Goal: Information Seeking & Learning: Find specific fact

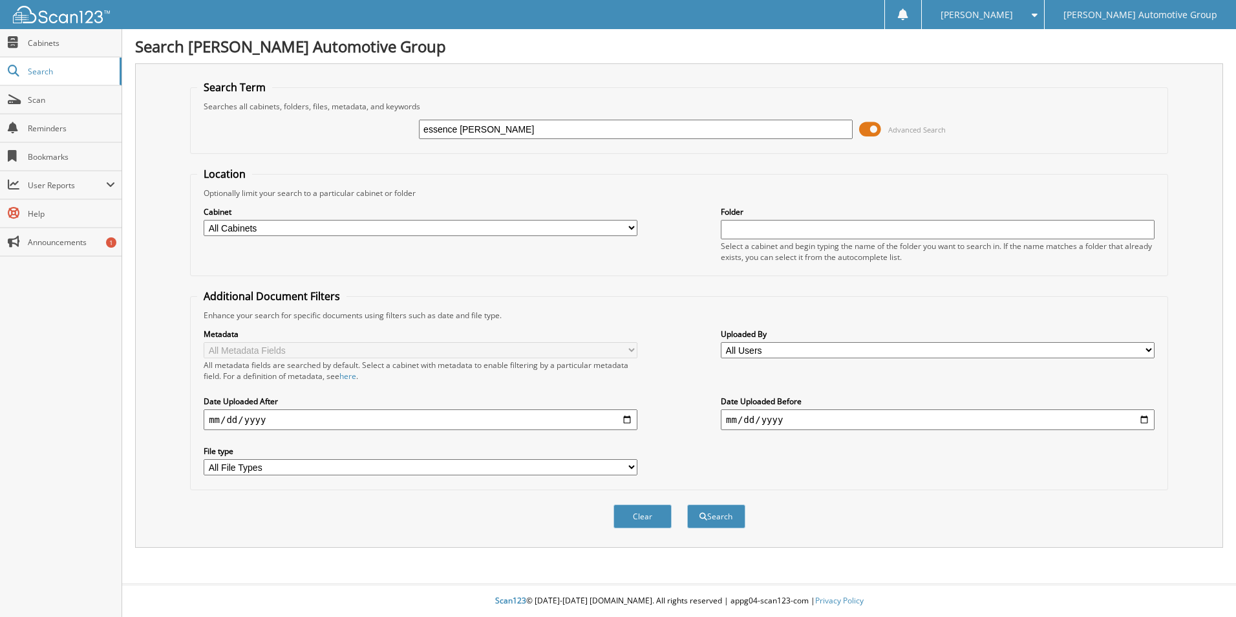
type input "essence moua"
click at [687, 504] on button "Search" at bounding box center [716, 516] width 58 height 24
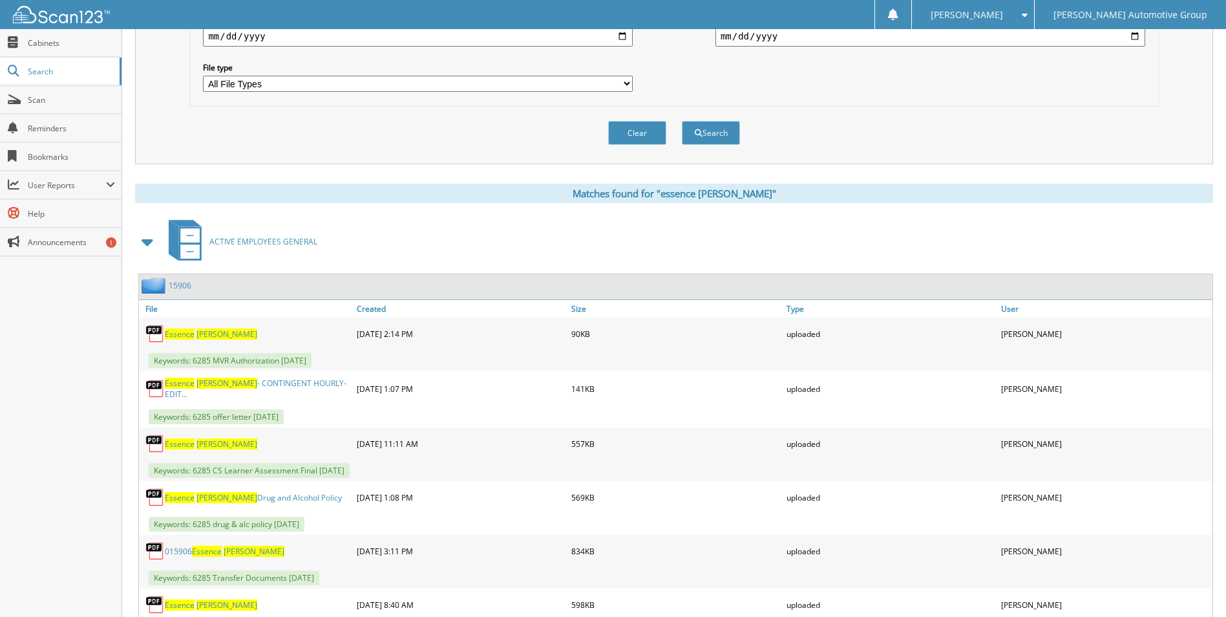
scroll to position [517, 0]
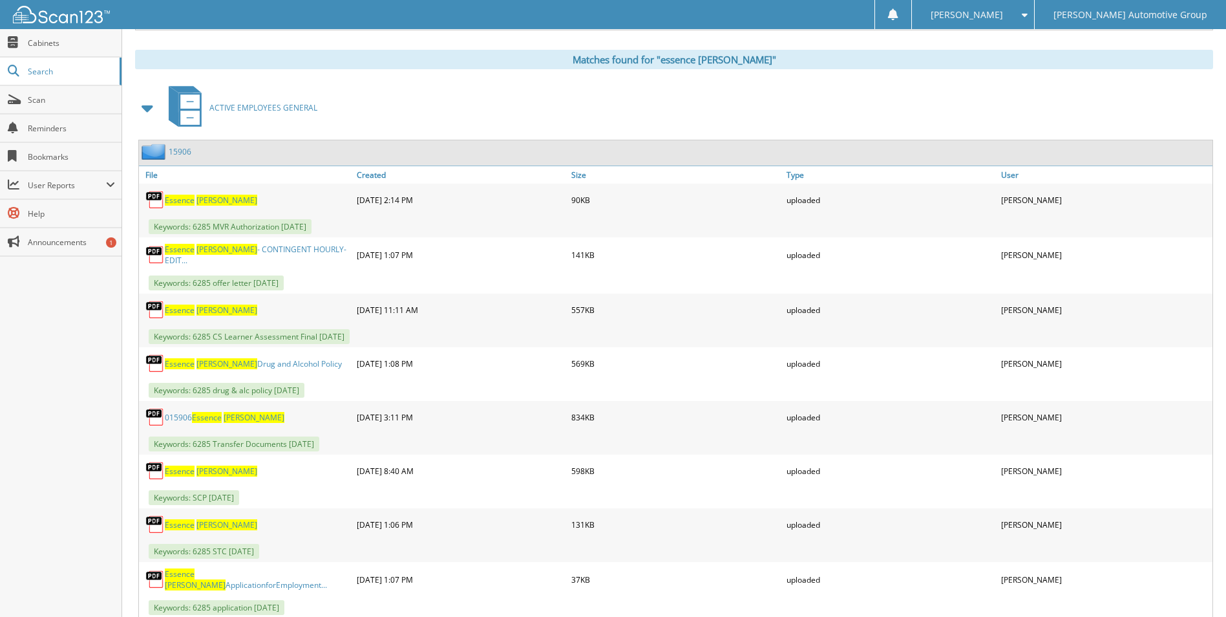
click at [186, 147] on link "15906" at bounding box center [180, 151] width 23 height 11
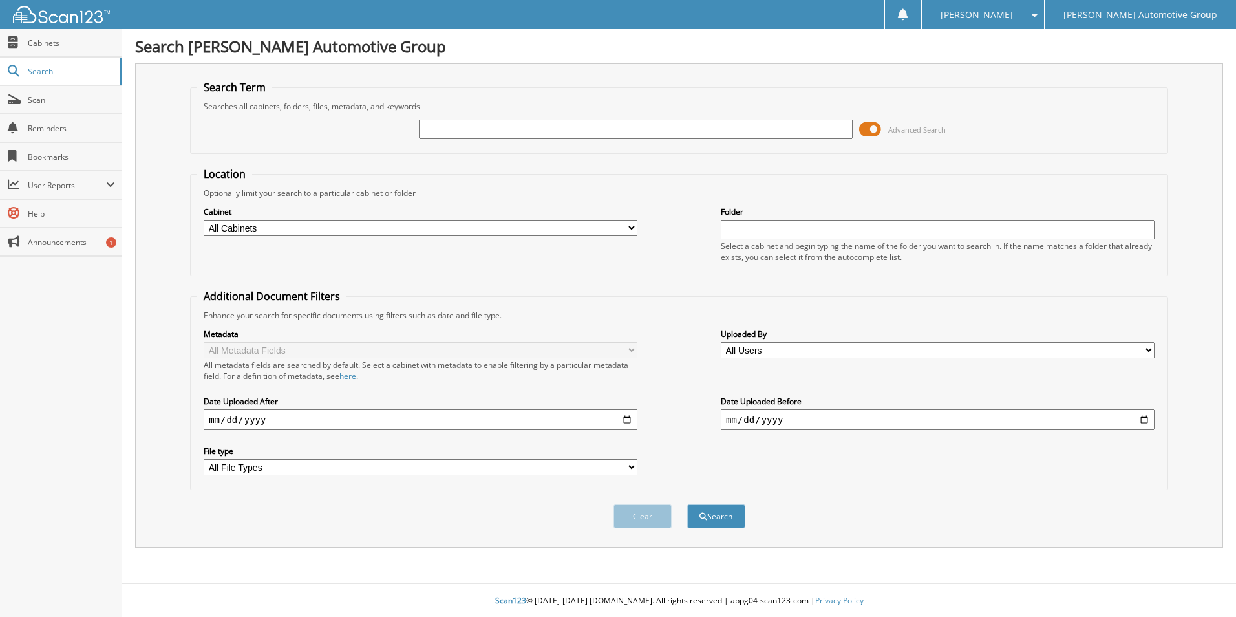
click at [694, 133] on input "text" at bounding box center [636, 129] width 434 height 19
type input "quinn leithead"
click at [687, 504] on button "Search" at bounding box center [716, 516] width 58 height 24
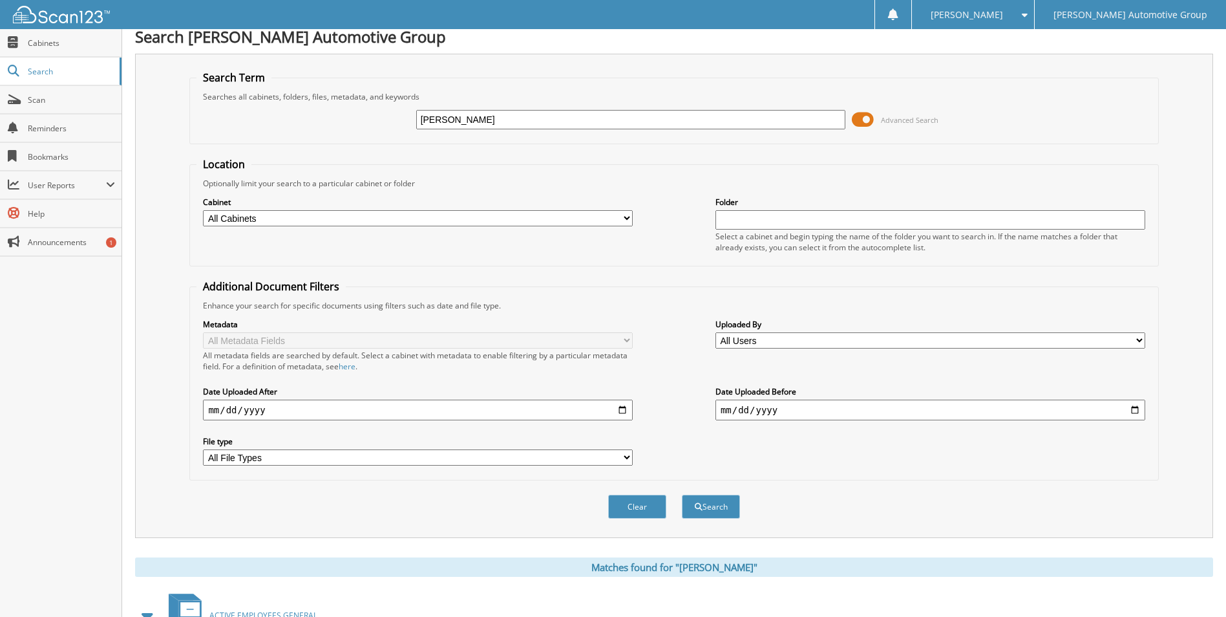
scroll to position [323, 0]
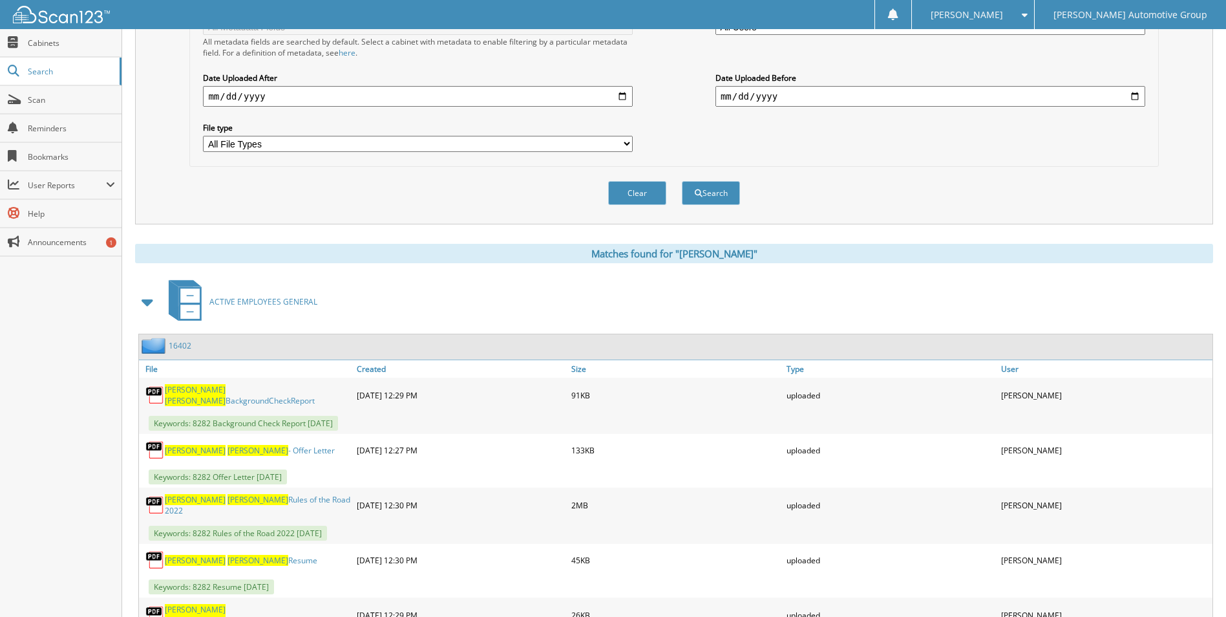
click at [185, 345] on link "16402" at bounding box center [180, 345] width 23 height 11
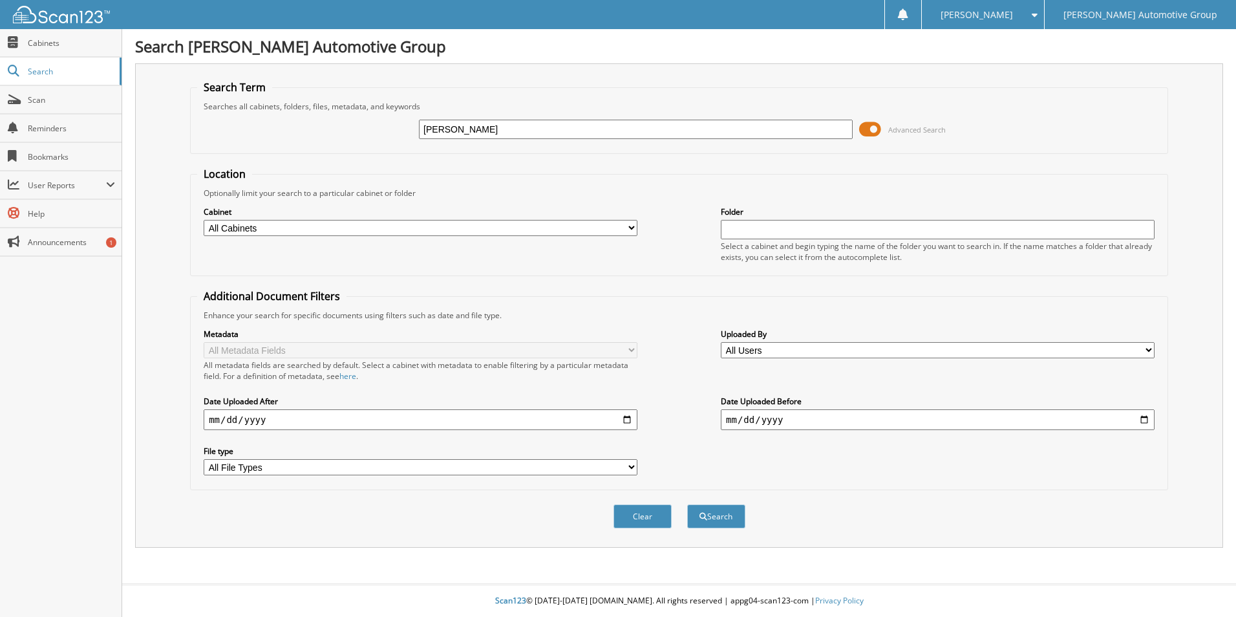
type input "[PERSON_NAME]"
click at [687, 504] on button "Search" at bounding box center [716, 516] width 58 height 24
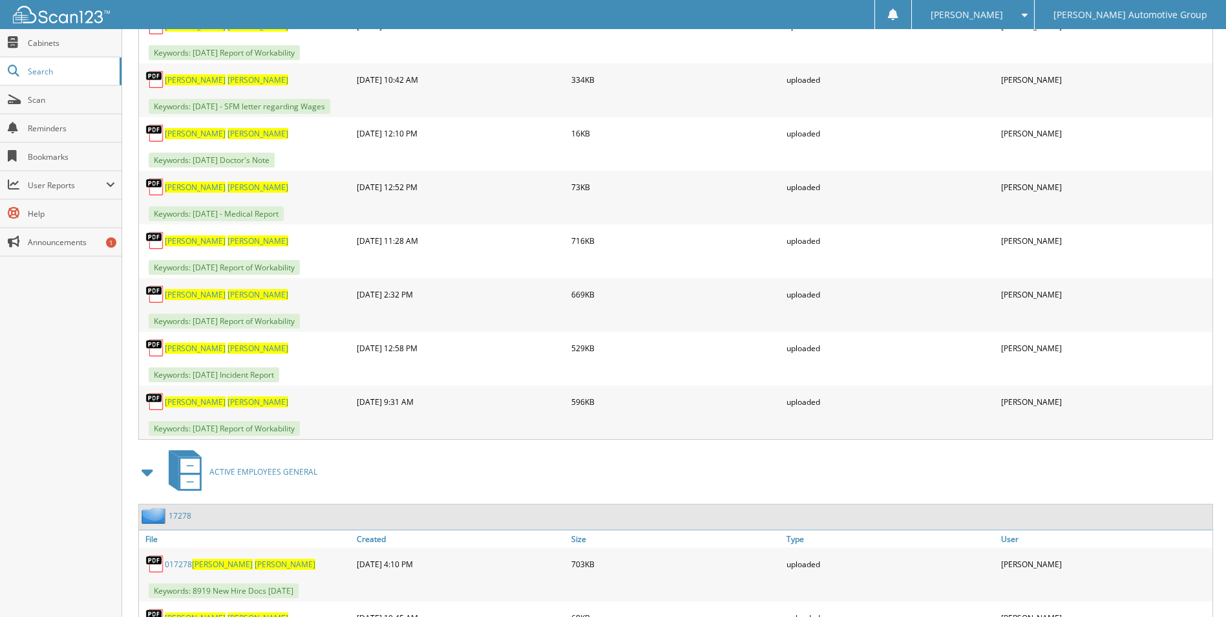
scroll to position [905, 0]
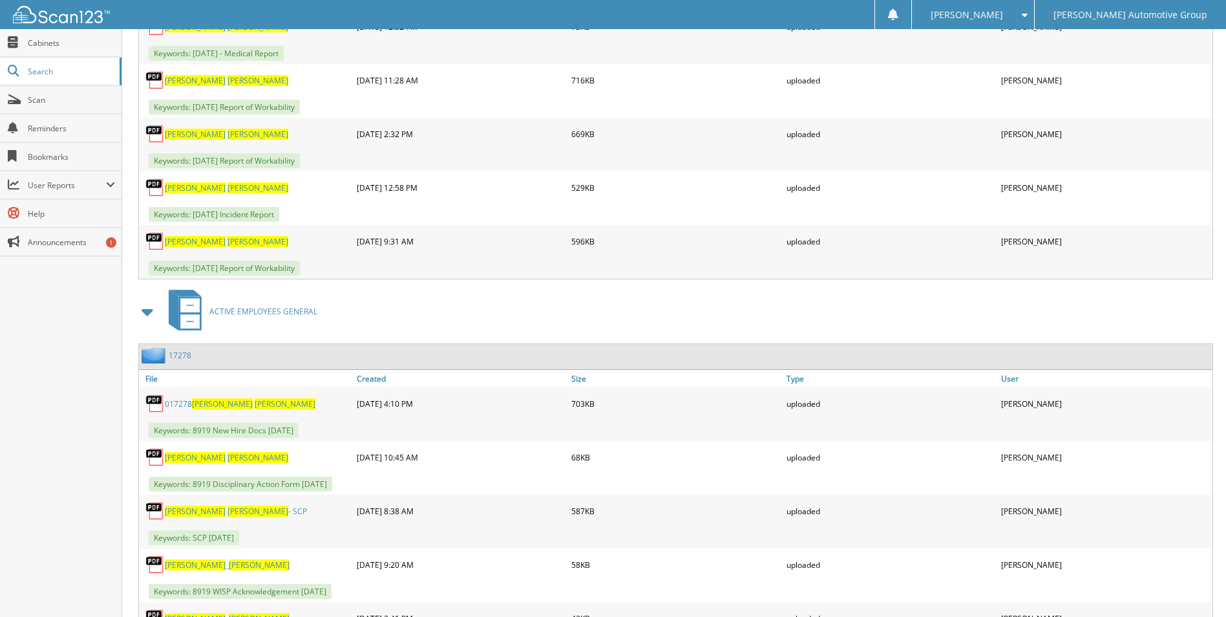
click at [184, 358] on link "17278" at bounding box center [180, 355] width 23 height 11
